Goal: Task Accomplishment & Management: Use online tool/utility

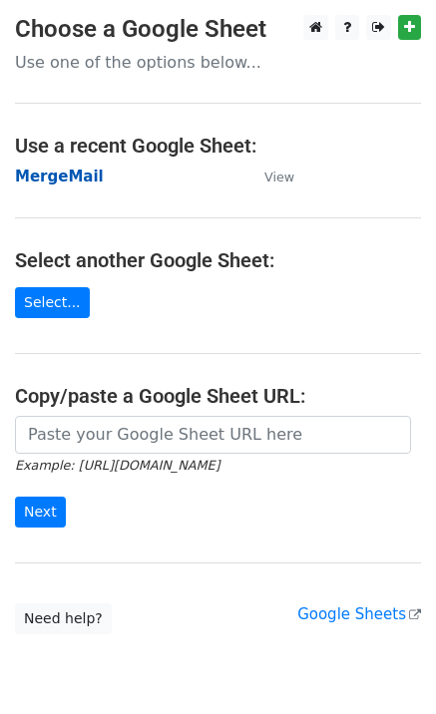
click at [70, 180] on strong "MergeMail" at bounding box center [59, 177] width 89 height 18
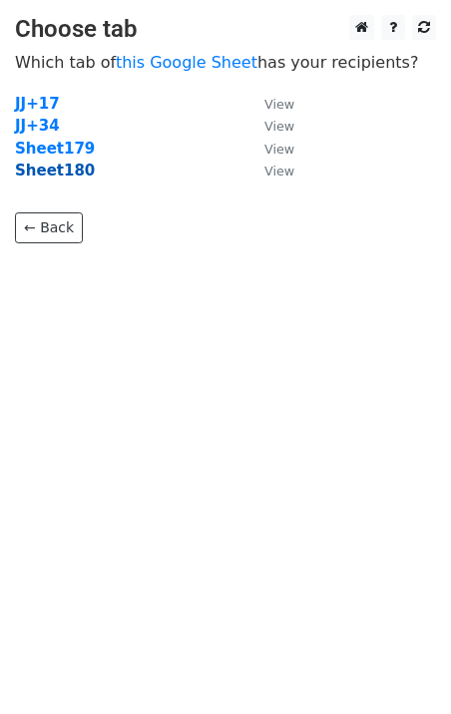
click at [68, 172] on strong "Sheet180" at bounding box center [55, 171] width 80 height 18
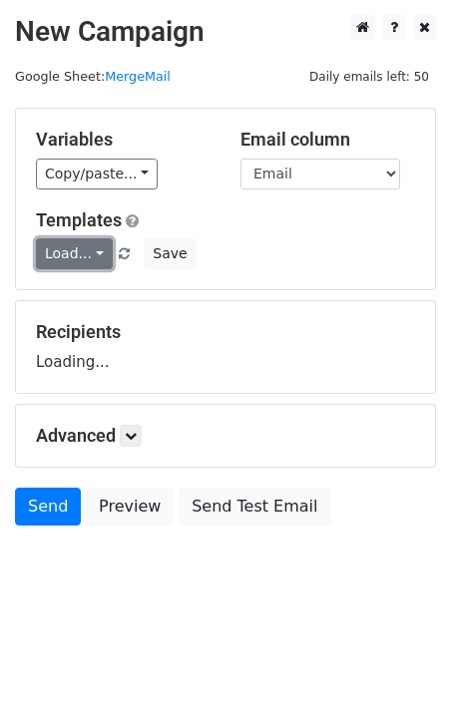
click at [89, 247] on link "Load..." at bounding box center [74, 253] width 77 height 31
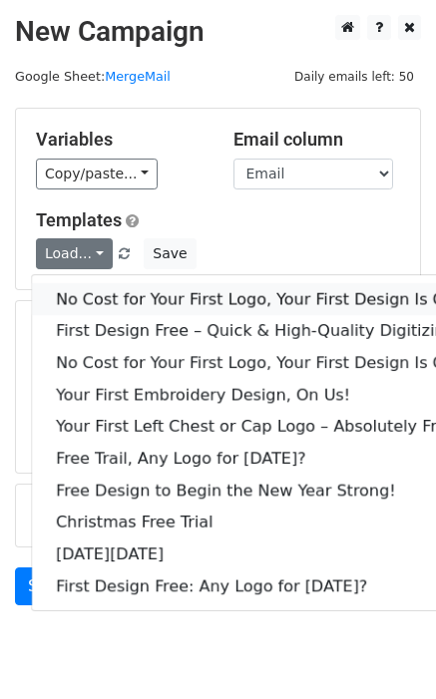
click at [121, 291] on link "No Cost for Your First Logo, Your First Design Is On Us!" at bounding box center [271, 299] width 479 height 32
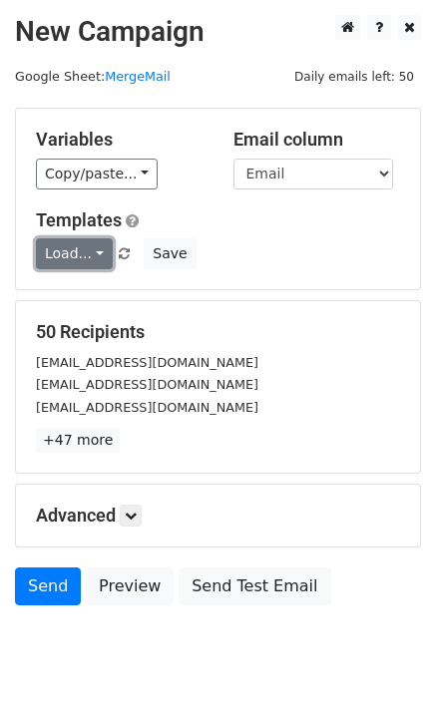
click at [74, 256] on link "Load..." at bounding box center [74, 253] width 77 height 31
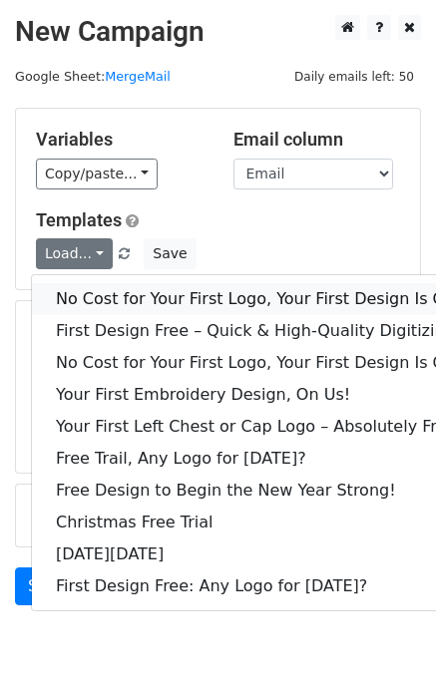
click at [101, 291] on link "No Cost for Your First Logo, Your First Design Is On Us!" at bounding box center [271, 299] width 479 height 32
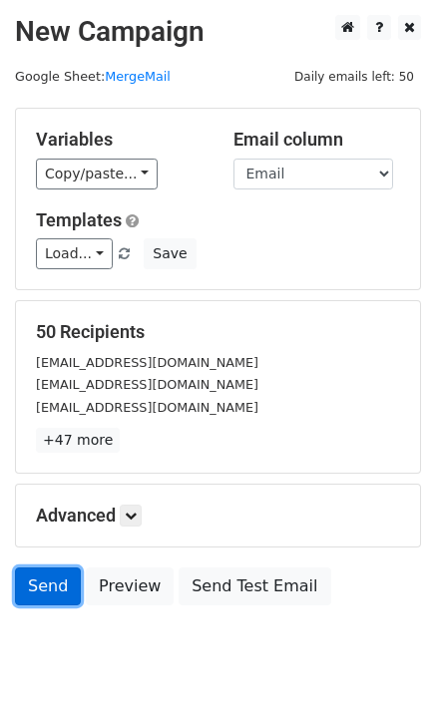
click at [46, 598] on link "Send" at bounding box center [48, 587] width 66 height 38
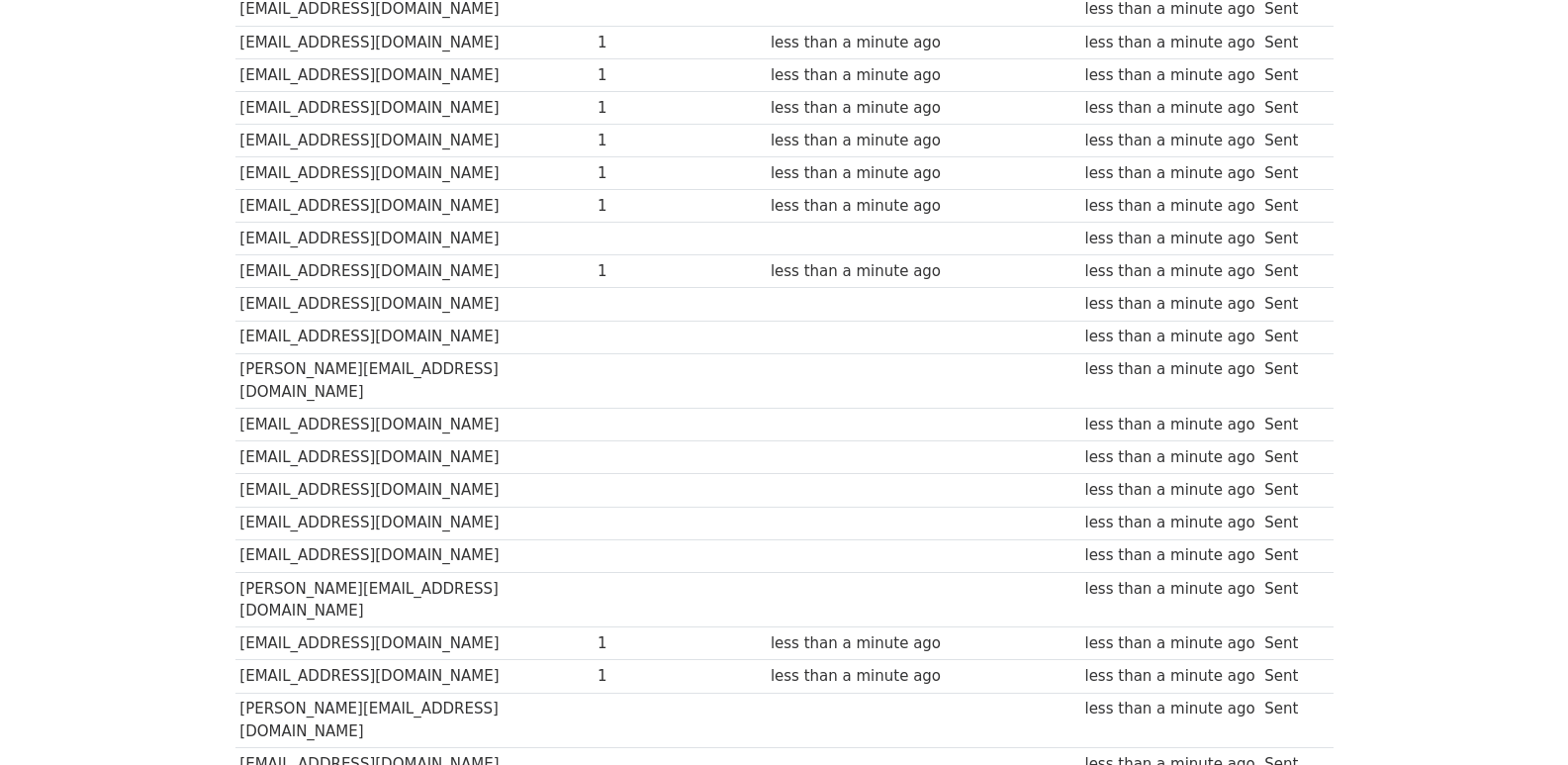
scroll to position [1378, 0]
